Goal: Information Seeking & Learning: Find specific page/section

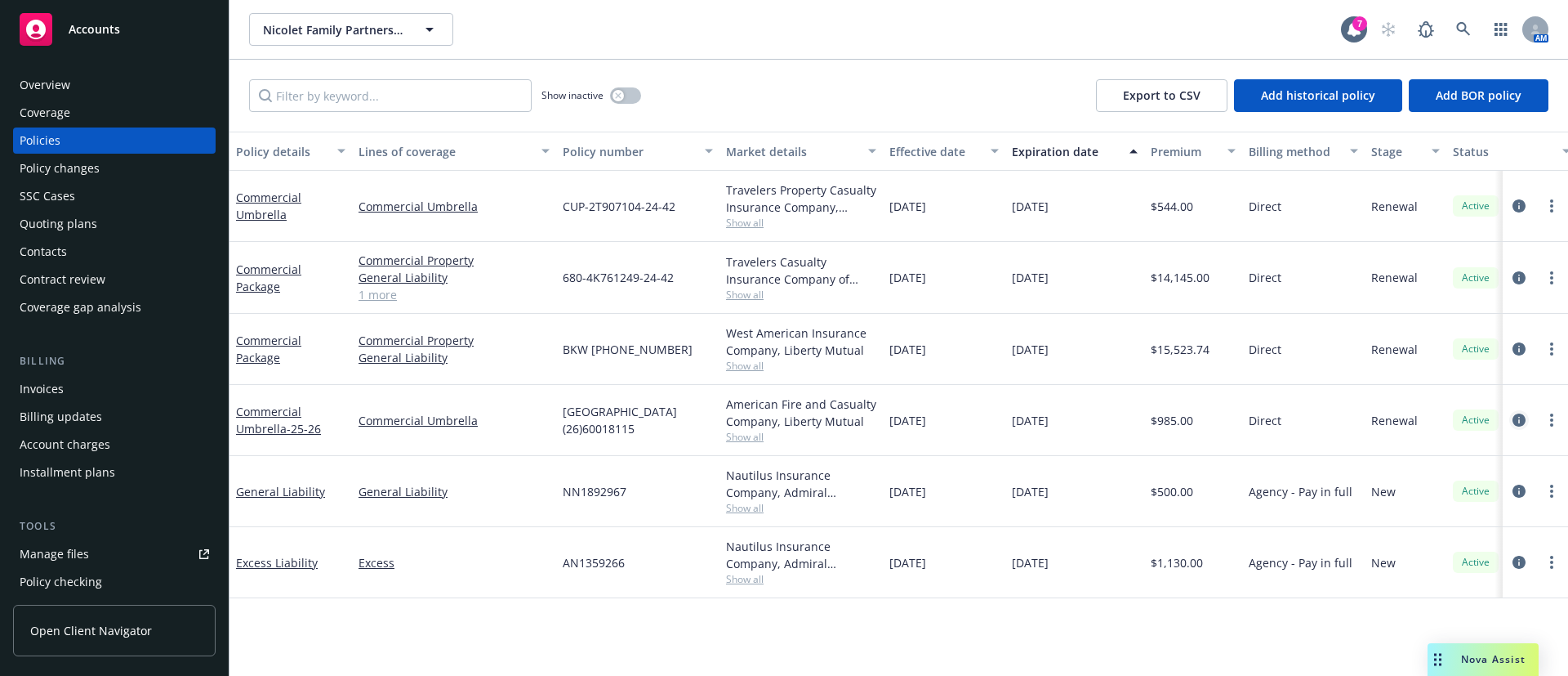
click at [1518, 418] on icon "circleInformation" at bounding box center [1519, 420] width 13 height 13
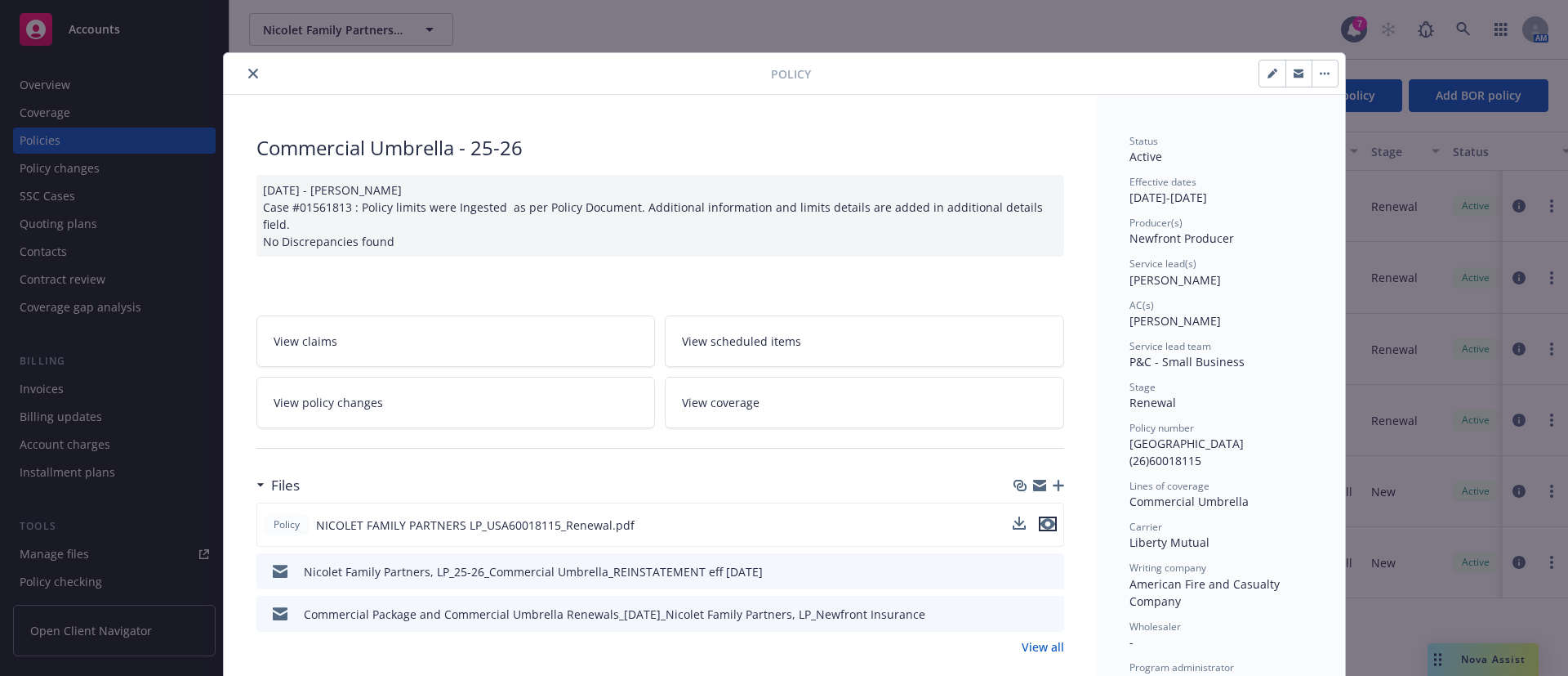
click at [1043, 518] on icon "preview file" at bounding box center [1047, 524] width 15 height 12
drag, startPoint x: 242, startPoint y: 79, endPoint x: 249, endPoint y: 73, distance: 9.2
click at [243, 78] on button "close" at bounding box center [253, 74] width 20 height 20
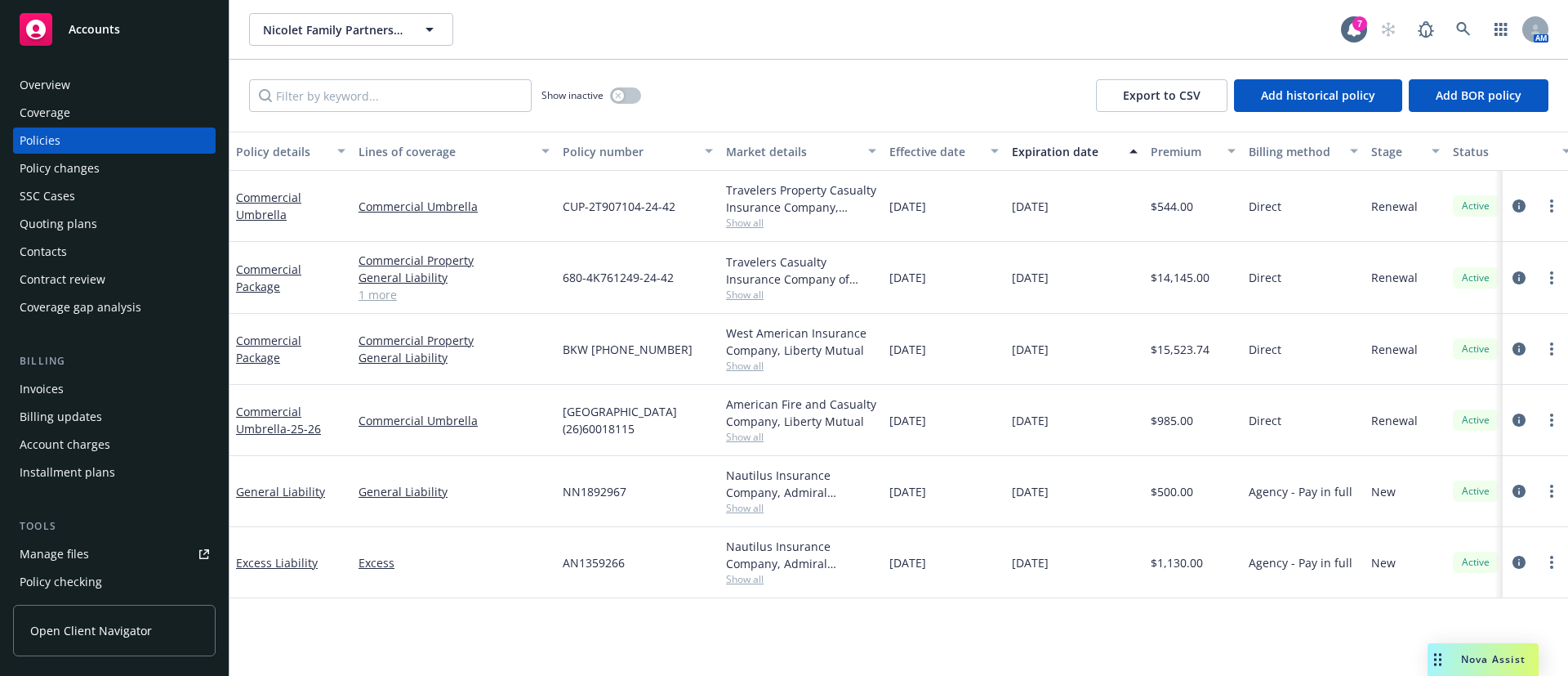
click at [749, 442] on span "Show all" at bounding box center [800, 436] width 150 height 14
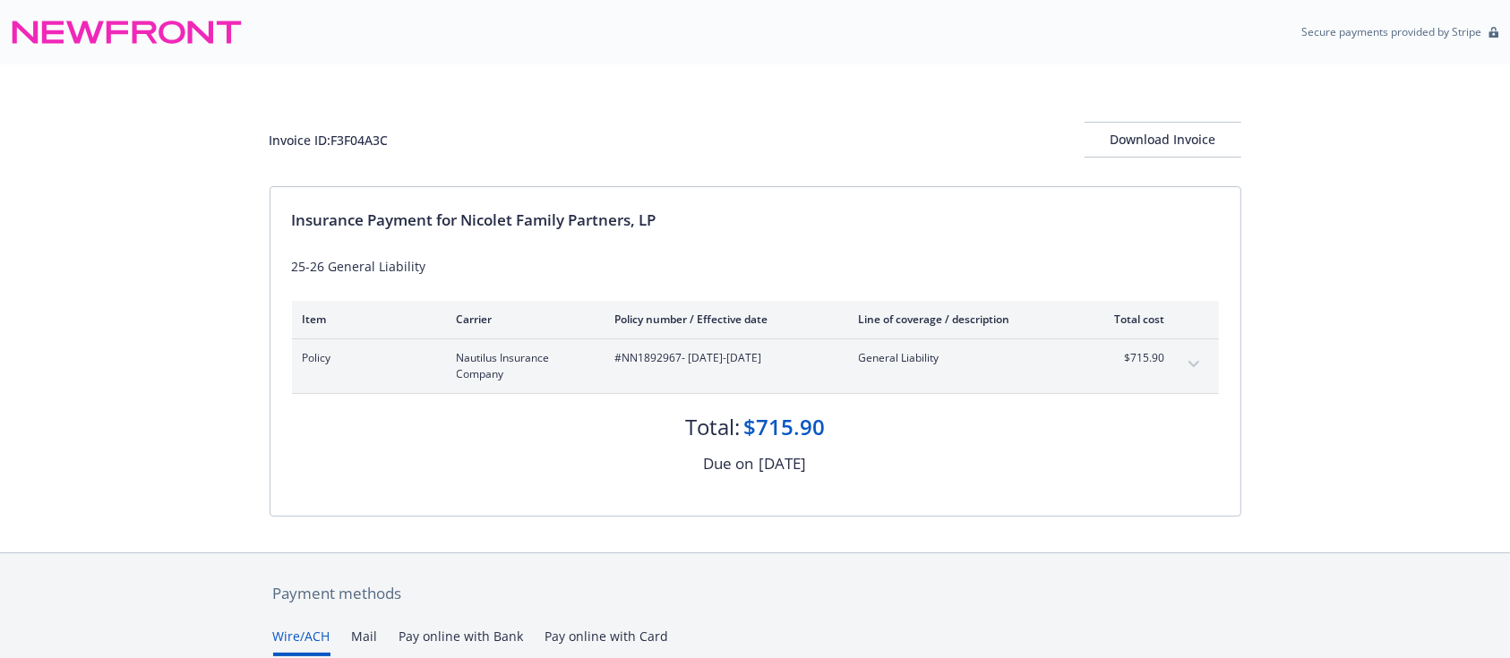
click at [1189, 363] on icon "expand content" at bounding box center [1194, 364] width 11 height 7
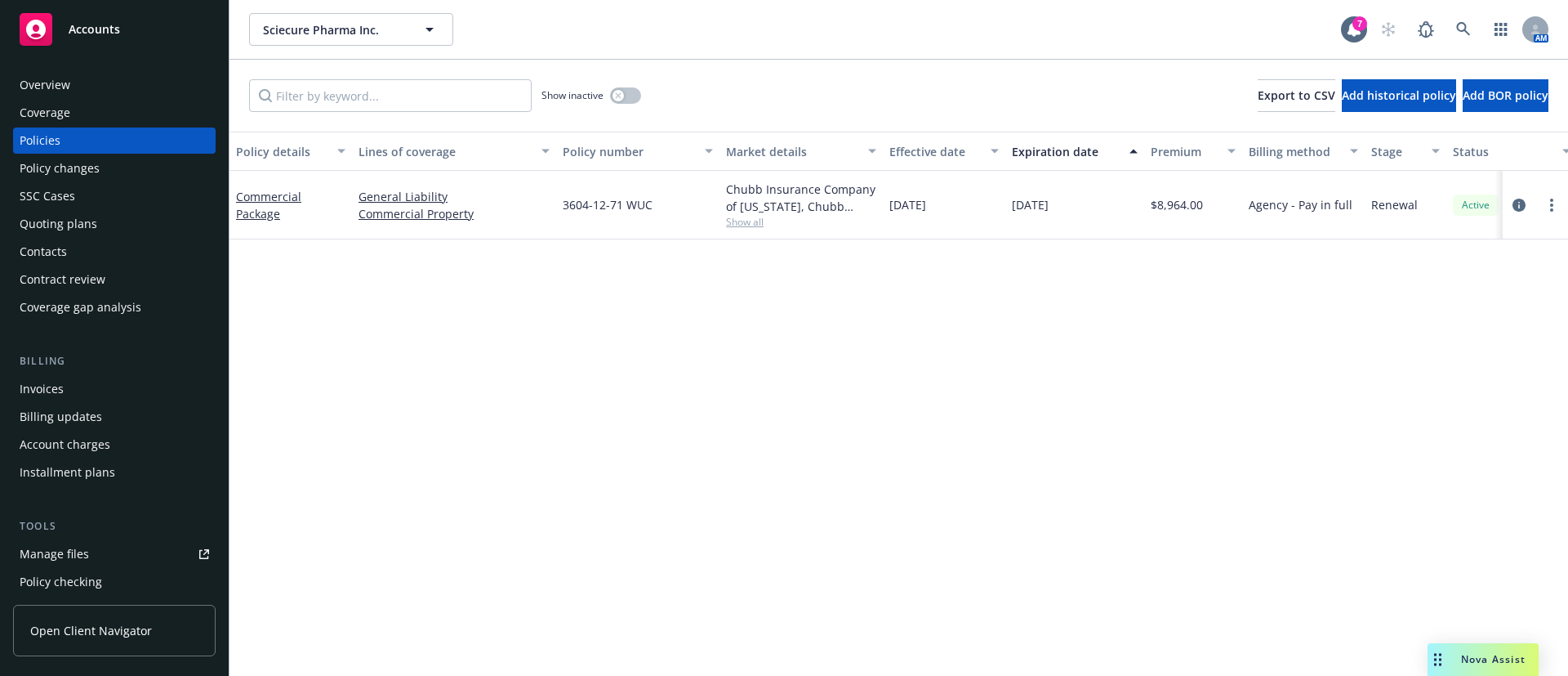
click at [746, 218] on span "Show all" at bounding box center [800, 222] width 150 height 14
drag, startPoint x: 470, startPoint y: 431, endPoint x: 451, endPoint y: 435, distance: 19.4
click at [471, 431] on div "Policy details Lines of coverage Policy number Market details Effective date Ex…" at bounding box center [899, 403] width 1338 height 545
